Goal: Answer question/provide support: Share knowledge or assist other users

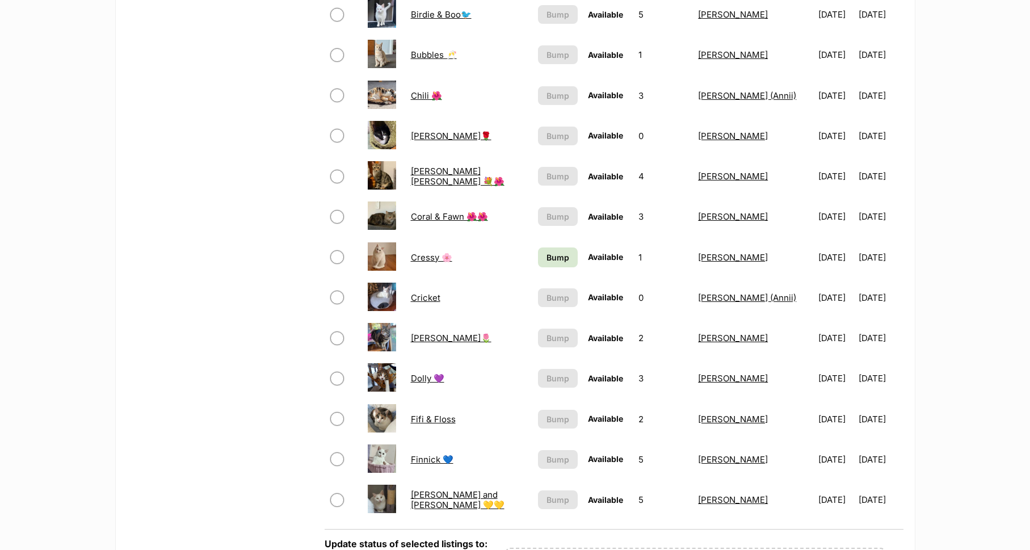
scroll to position [700, 0]
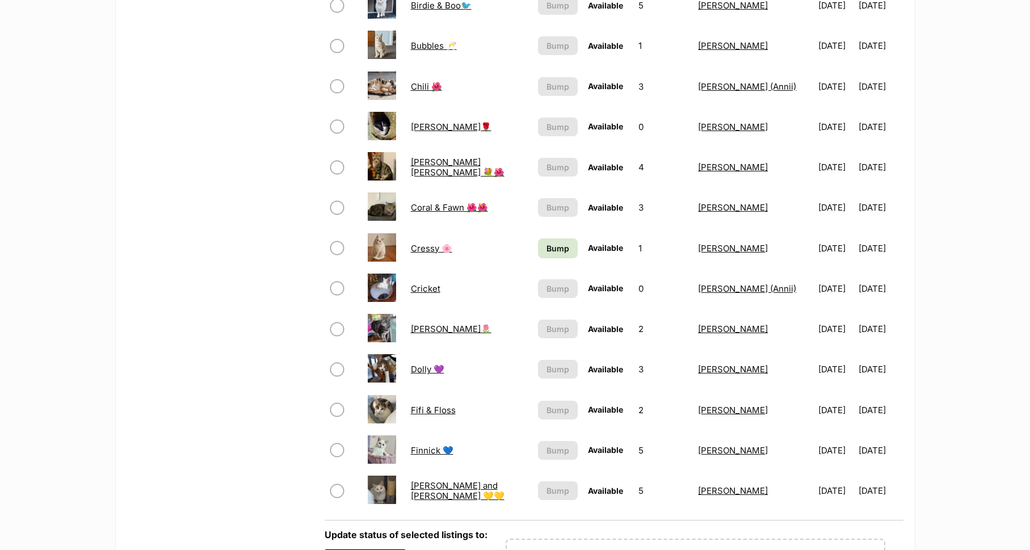
click at [415, 86] on link "Chili 🌺" at bounding box center [426, 86] width 31 height 11
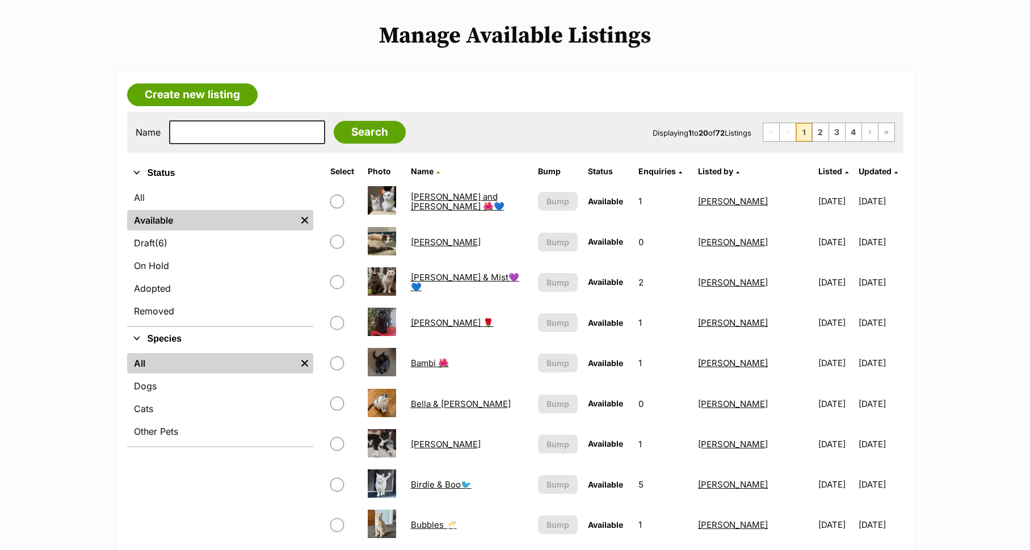
scroll to position [212, 0]
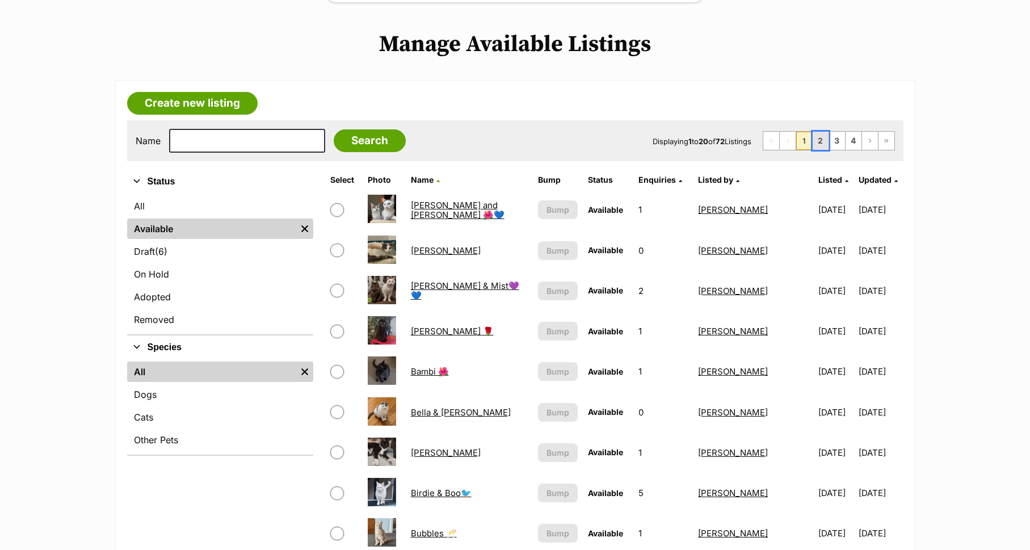
click at [822, 140] on link "2" at bounding box center [821, 141] width 16 height 18
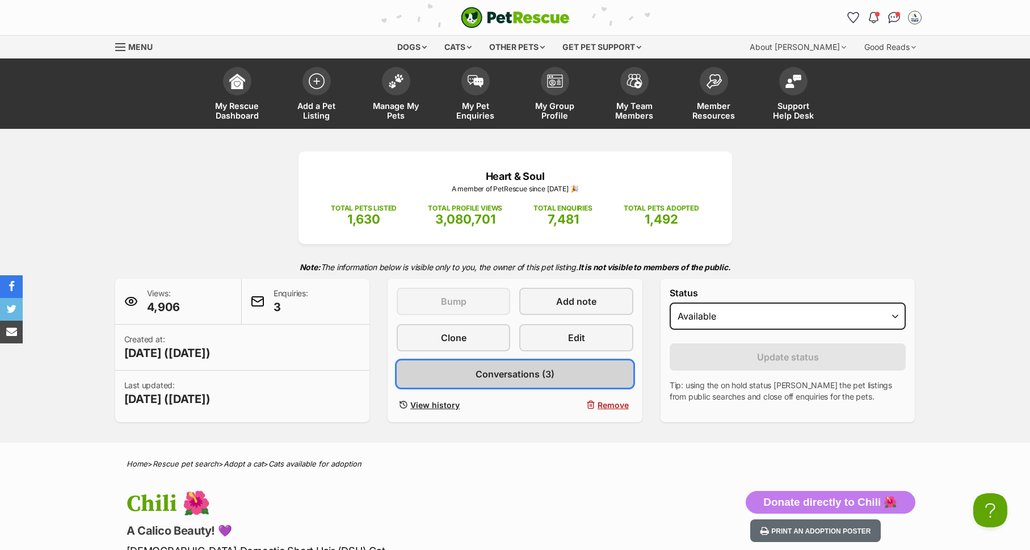
click at [536, 371] on span "Conversations (3)" at bounding box center [514, 374] width 79 height 14
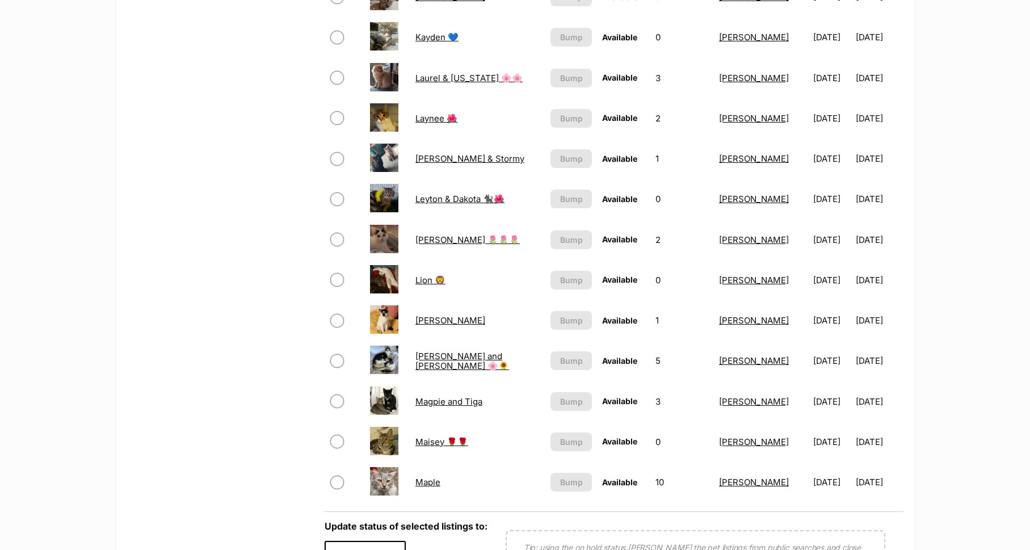
scroll to position [704, 0]
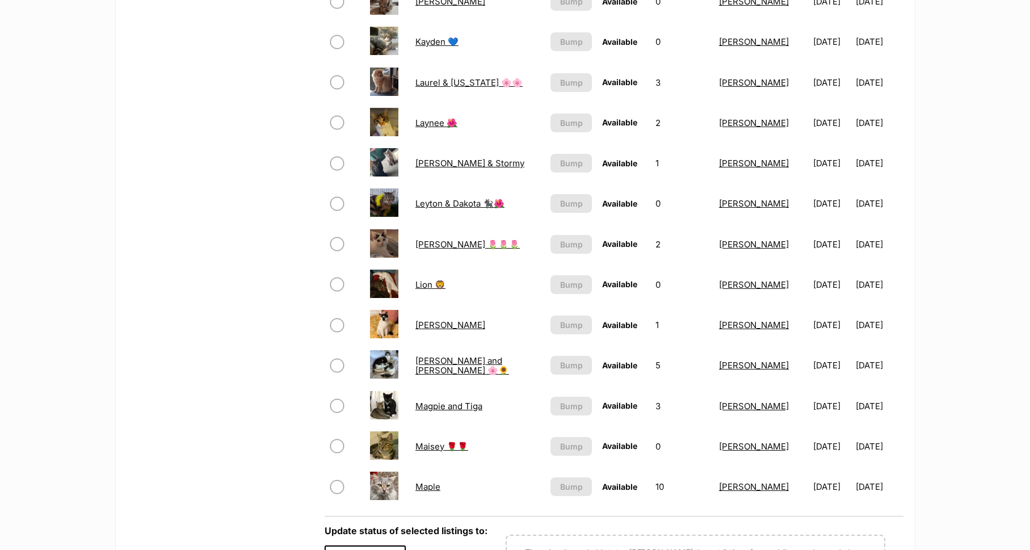
click at [426, 122] on link "Laynee 🌺" at bounding box center [436, 122] width 42 height 11
click at [448, 165] on link "Lenny & Stormy" at bounding box center [469, 163] width 109 height 11
click at [429, 243] on link "Lillie 🌷🌷🌷" at bounding box center [467, 244] width 104 height 11
click at [430, 486] on link "Maple" at bounding box center [427, 486] width 25 height 11
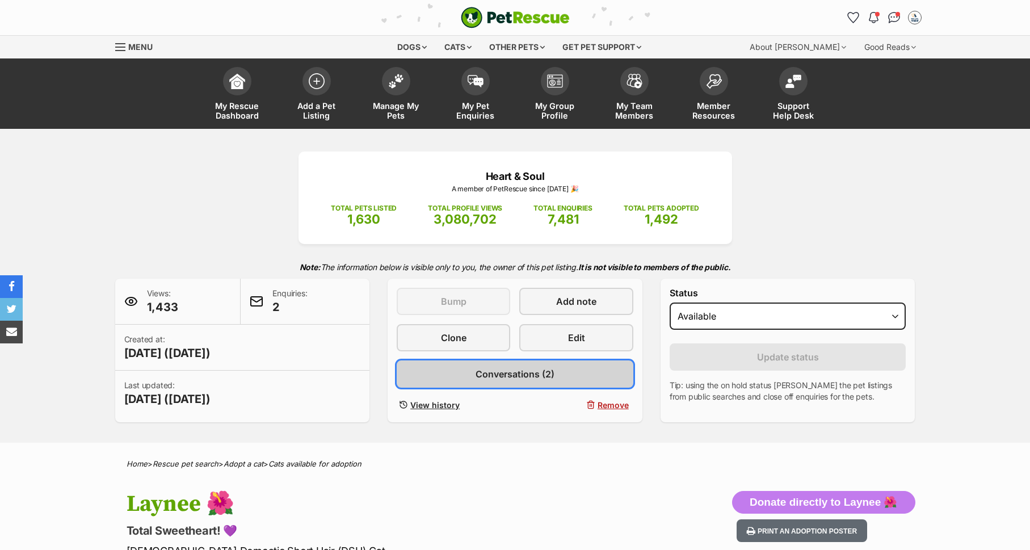
click at [511, 371] on span "Conversations (2)" at bounding box center [514, 374] width 79 height 14
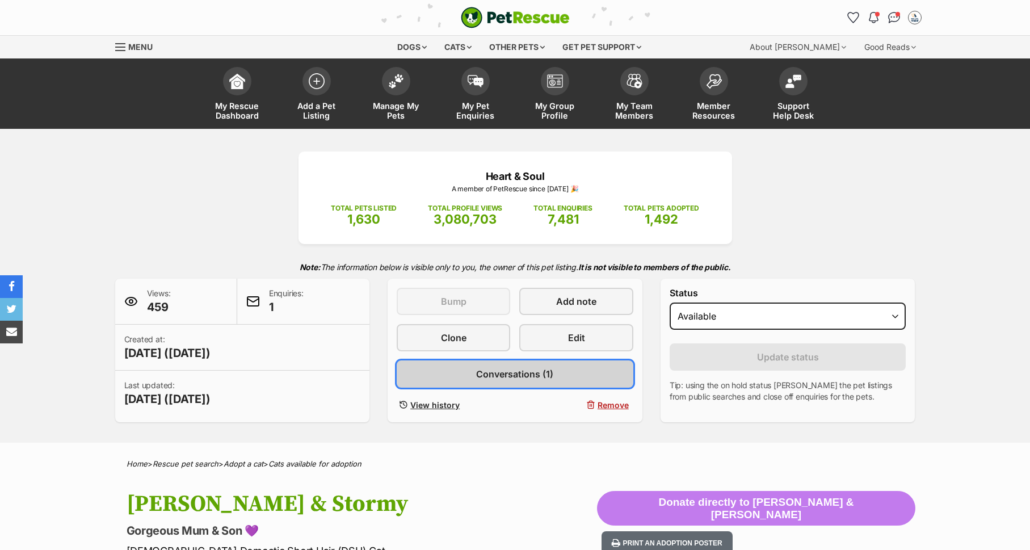
click at [517, 372] on span "Conversations (1)" at bounding box center [514, 374] width 77 height 14
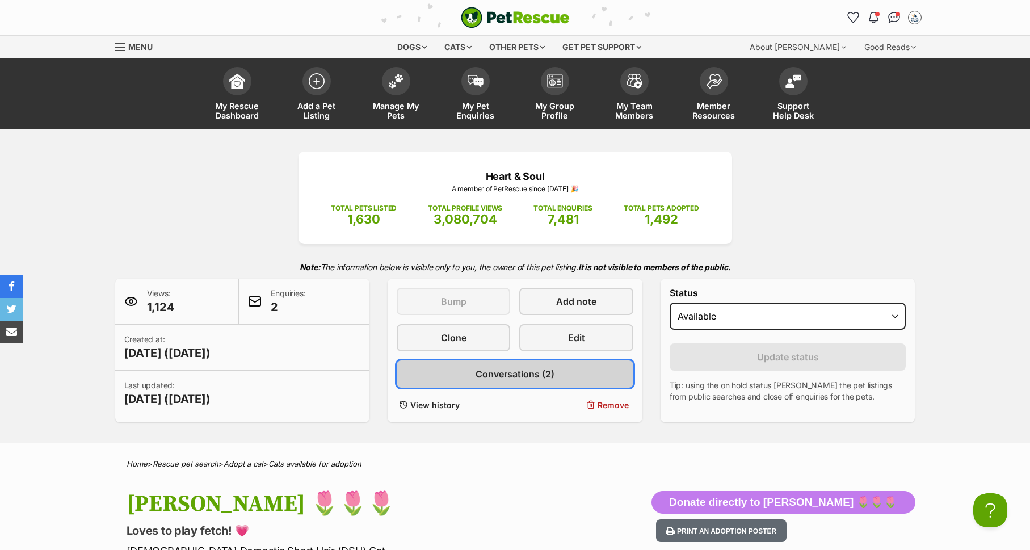
click at [490, 372] on span "Conversations (2)" at bounding box center [514, 374] width 79 height 14
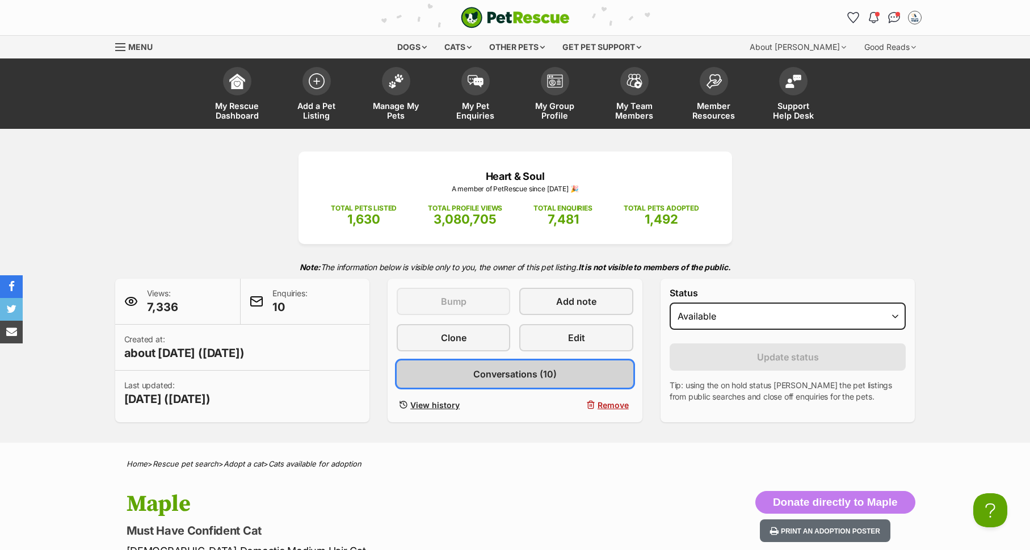
click at [517, 376] on span "Conversations (10)" at bounding box center [514, 374] width 83 height 14
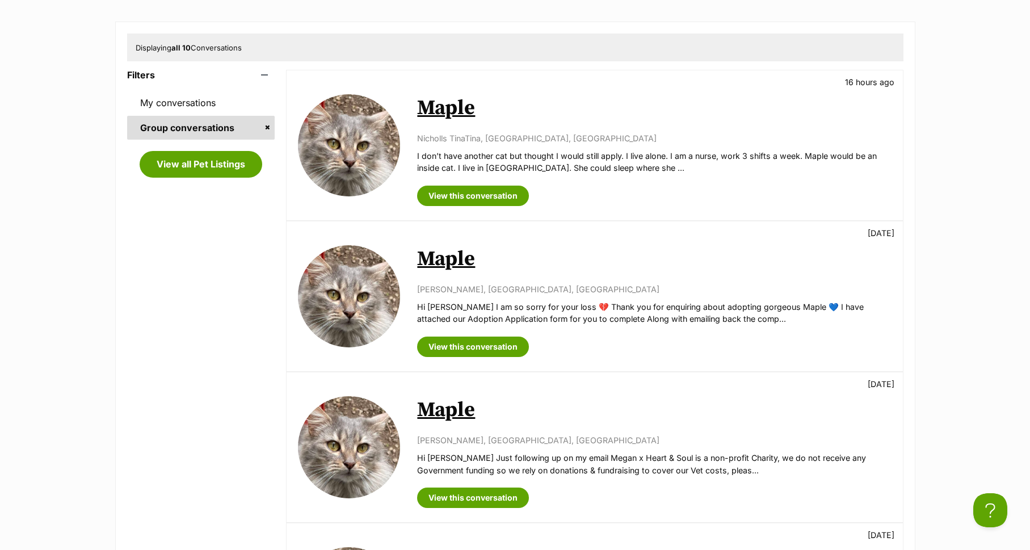
scroll to position [291, 0]
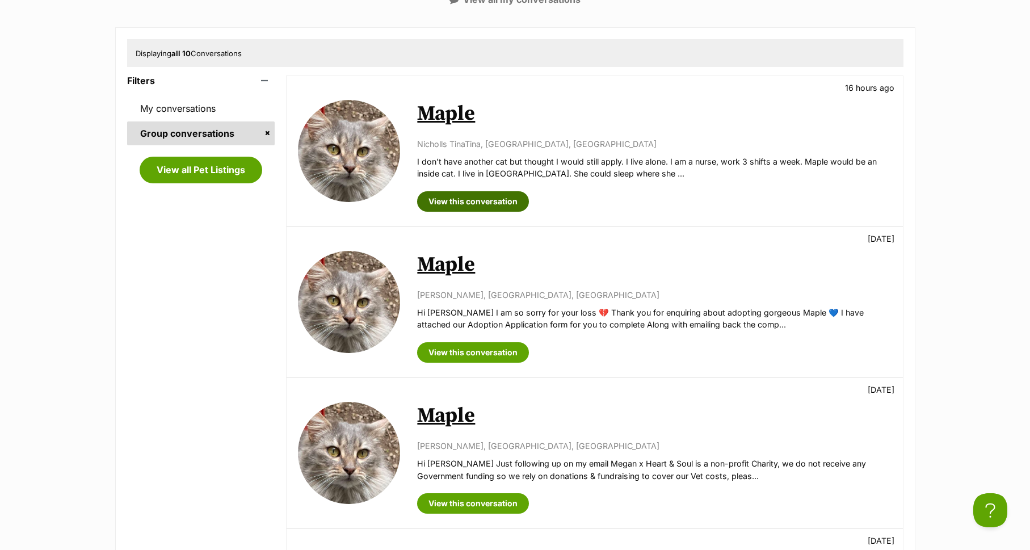
click at [487, 196] on link "View this conversation" at bounding box center [473, 201] width 112 height 20
click at [525, 320] on p "Hi Tina I am so sorry for your loss 💔 Thank you for enquiring about adopting go…" at bounding box center [654, 318] width 474 height 24
click at [453, 260] on link "Maple" at bounding box center [446, 265] width 58 height 26
click at [491, 205] on link "View this conversation" at bounding box center [473, 201] width 112 height 20
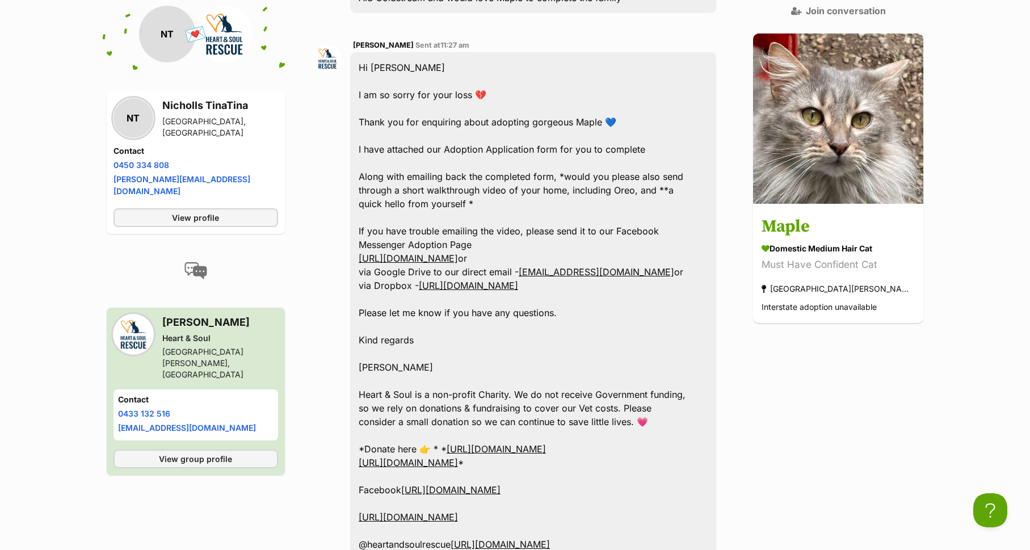
scroll to position [506, 0]
